Goal: Communication & Community: Answer question/provide support

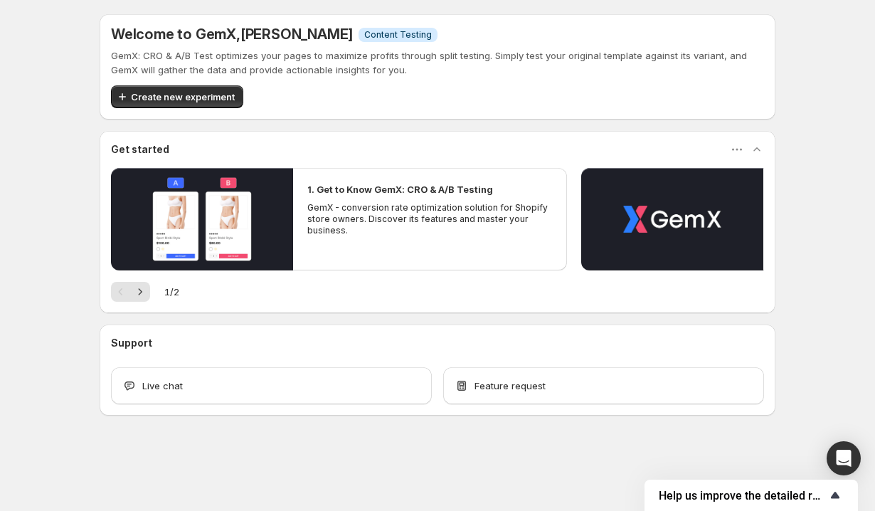
click at [832, 496] on icon "Show survey - Help us improve the detailed report for A/B campaigns" at bounding box center [835, 495] width 9 height 6
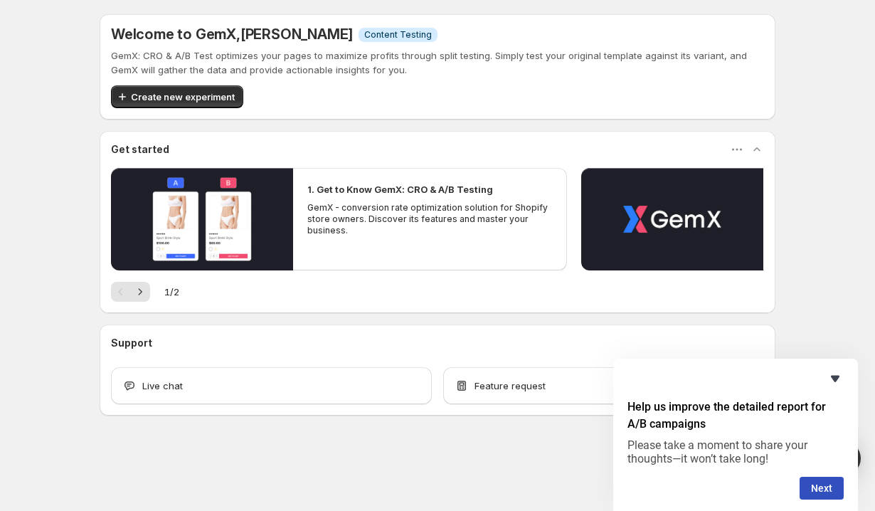
click at [830, 373] on icon "Hide survey" at bounding box center [835, 378] width 17 height 17
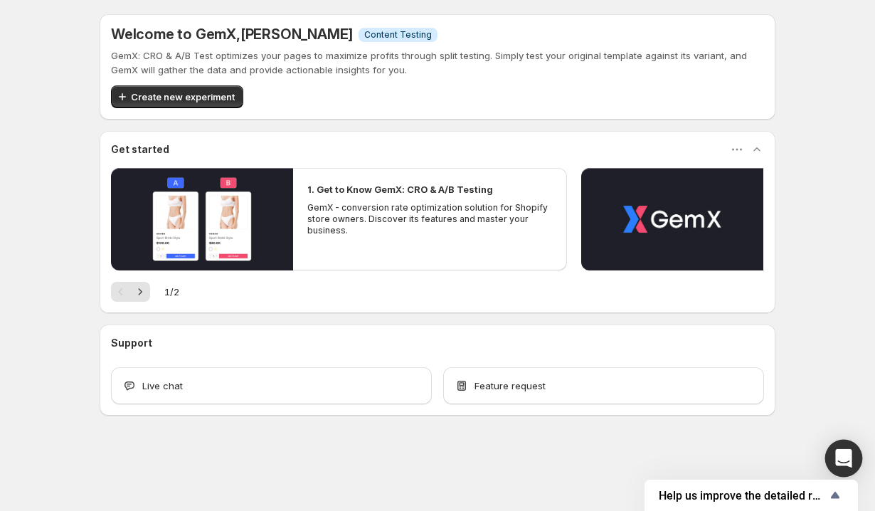
click at [846, 459] on icon "Open Intercom Messenger" at bounding box center [843, 458] width 16 height 18
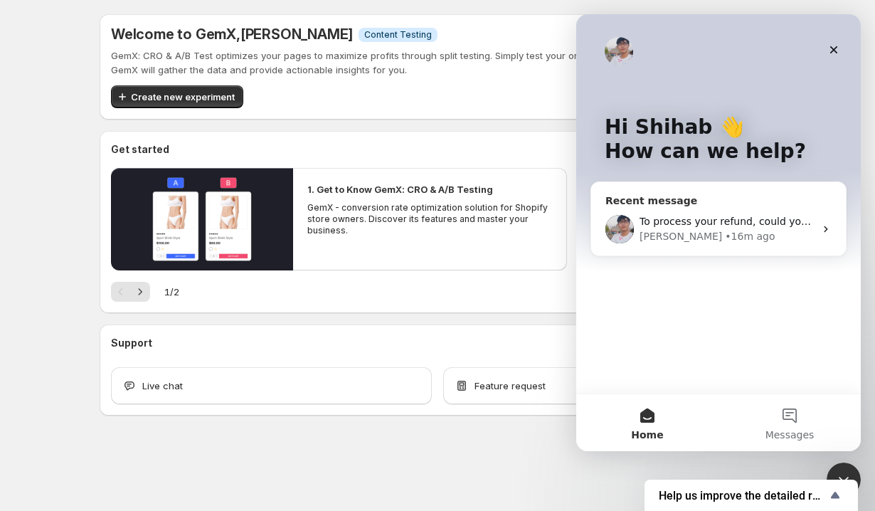
click at [731, 235] on div "[PERSON_NAME] • 16m ago" at bounding box center [726, 236] width 175 height 15
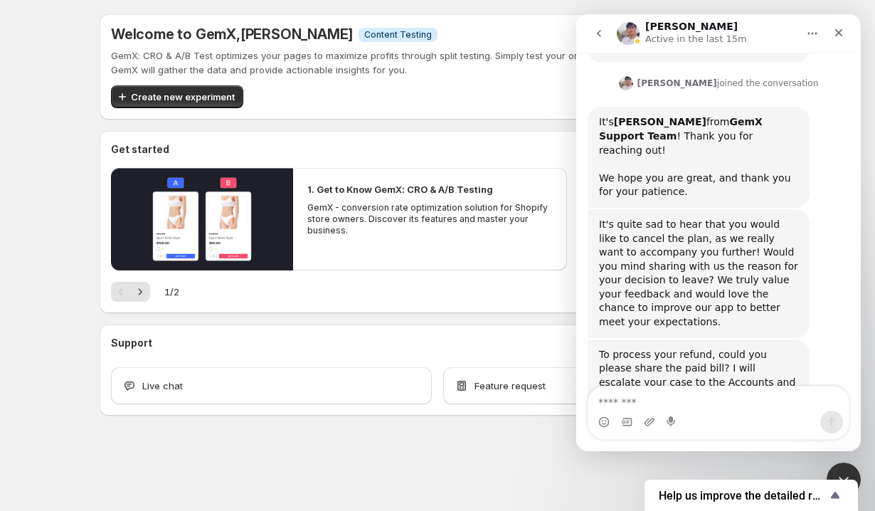
scroll to position [312, 0]
type textarea "**********"
click at [649, 422] on icon "Upload attachment" at bounding box center [649, 421] width 11 height 11
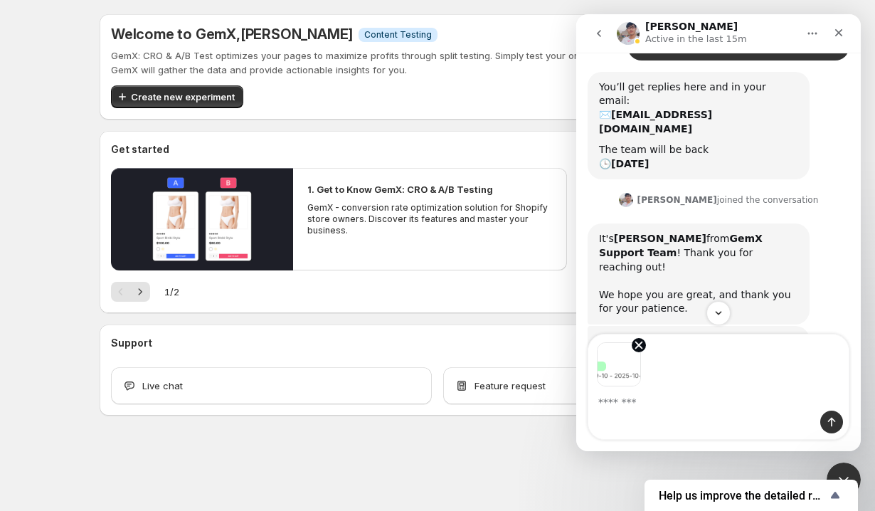
scroll to position [363, 0]
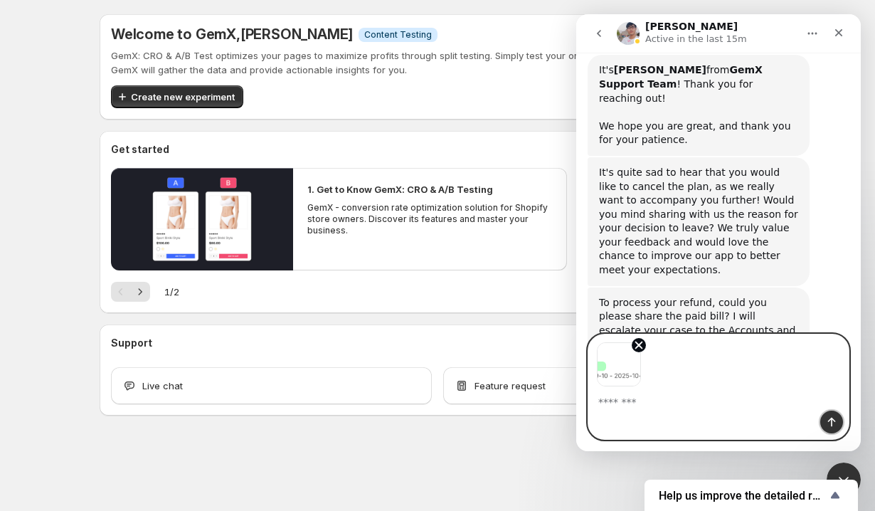
click at [829, 422] on icon "Send a message…" at bounding box center [831, 421] width 11 height 11
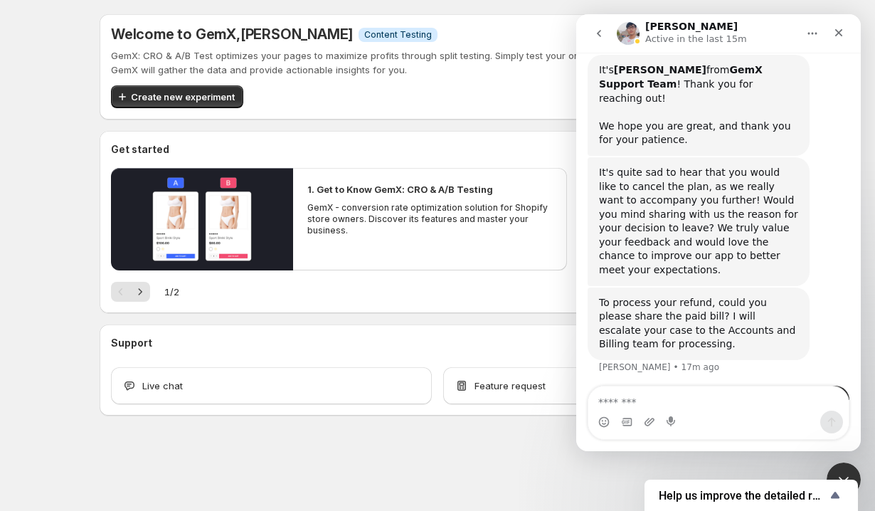
click at [648, 403] on textarea "Message…" at bounding box center [718, 398] width 260 height 24
click at [649, 425] on icon "Upload attachment" at bounding box center [649, 422] width 10 height 8
click at [657, 399] on div "Enable microphone access in your browser settings to use Voice Notes." at bounding box center [707, 381] width 250 height 53
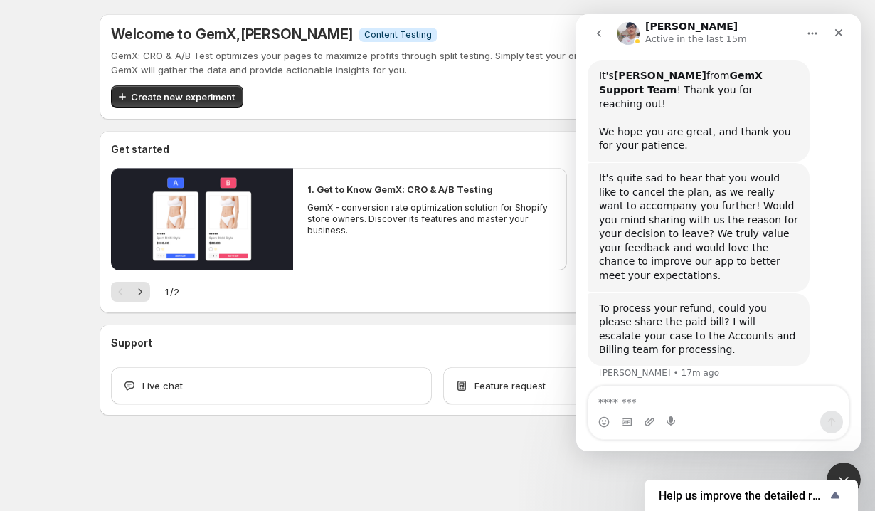
scroll to position [363, 0]
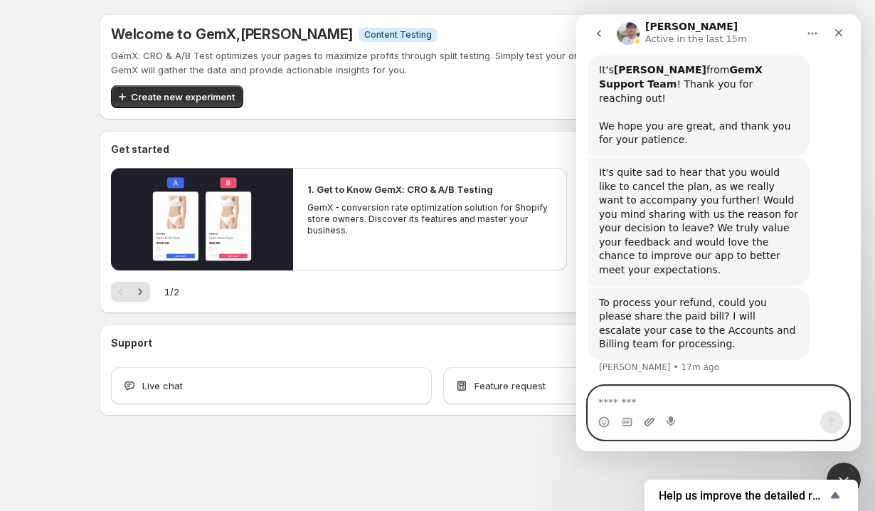
click at [651, 420] on icon "Upload attachment" at bounding box center [649, 421] width 11 height 11
click at [650, 425] on icon "Upload attachment" at bounding box center [649, 421] width 11 height 11
click at [656, 428] on div "Intercom messenger" at bounding box center [718, 421] width 260 height 23
click at [651, 423] on icon "Upload attachment" at bounding box center [649, 421] width 11 height 11
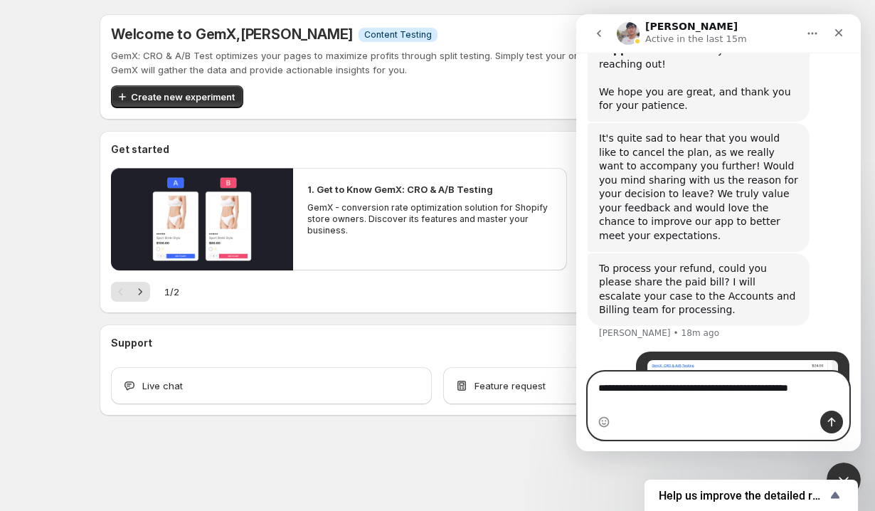
scroll to position [412, 0]
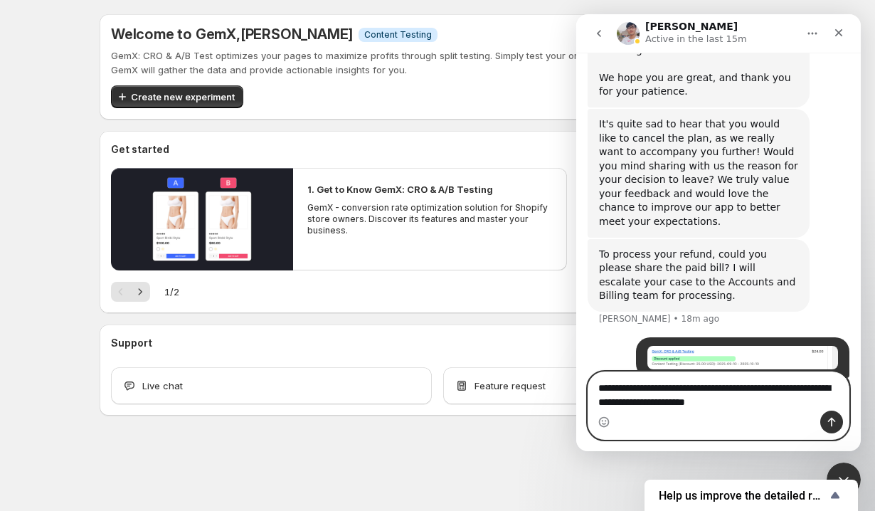
type textarea "**********"
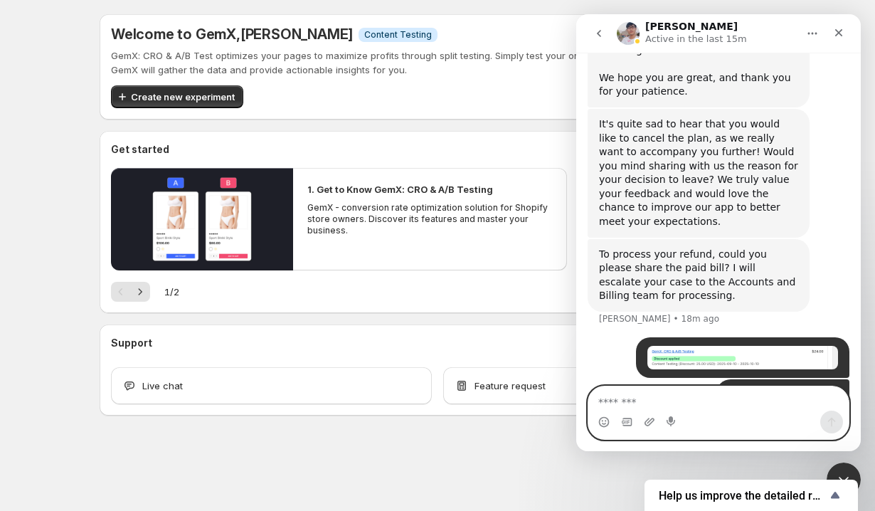
scroll to position [458, 0]
